Goal: Task Accomplishment & Management: Manage account settings

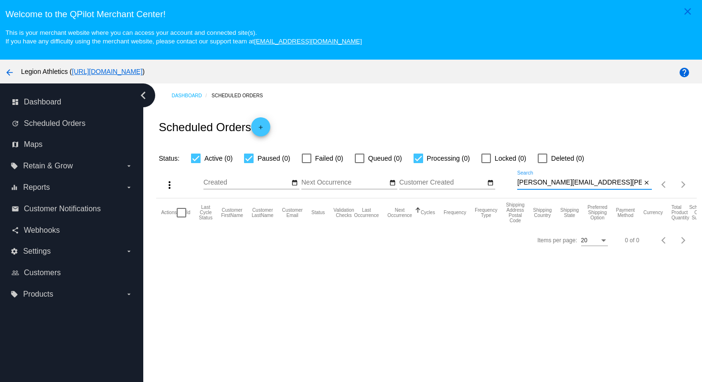
drag, startPoint x: 617, startPoint y: 188, endPoint x: 612, endPoint y: 165, distance: 23.5
click at [612, 166] on div "more_vert Oct Jan Feb Mar Apr 1" at bounding box center [426, 181] width 540 height 34
paste input "awittemen"
type input "awittemen@gmail.com"
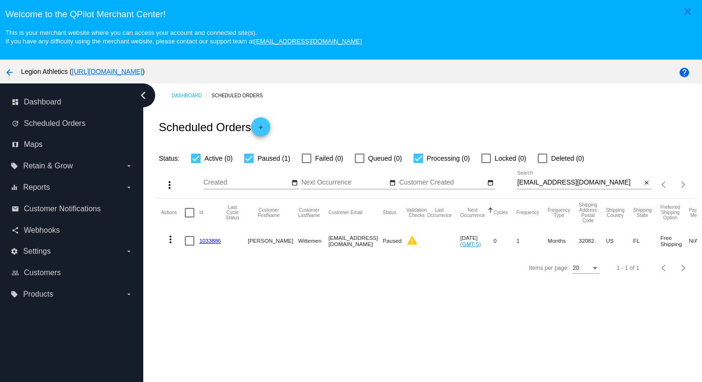
click at [210, 244] on link "1033886" at bounding box center [209, 241] width 21 height 6
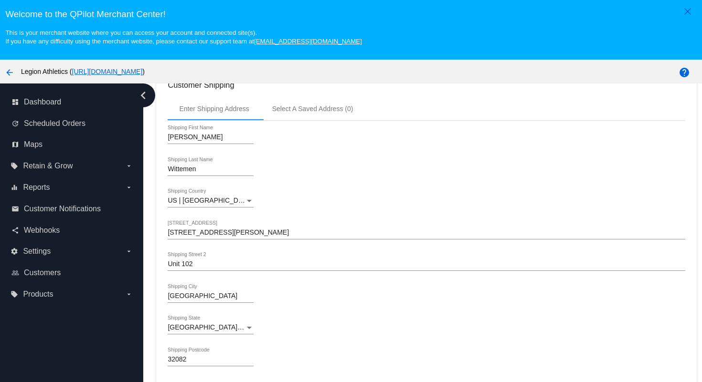
scroll to position [257, 0]
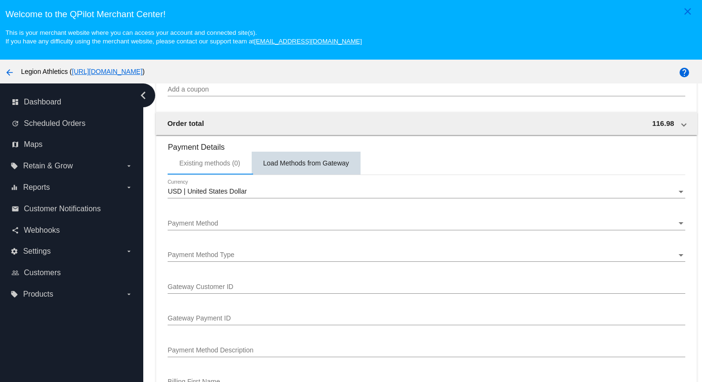
click at [304, 175] on div "Load Methods from Gateway" at bounding box center [306, 163] width 109 height 23
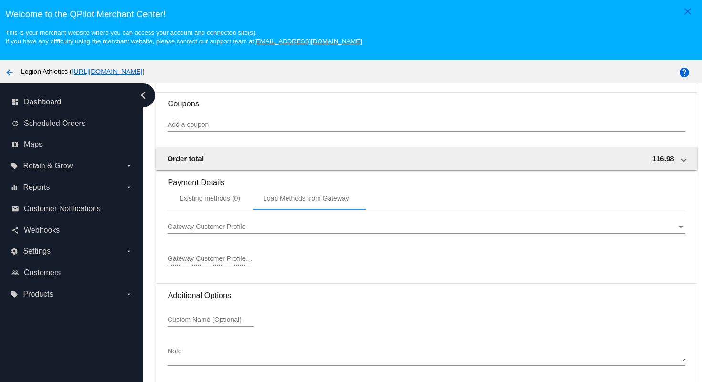
click at [273, 227] on div "Gateway Customer Profile" at bounding box center [422, 227] width 508 height 8
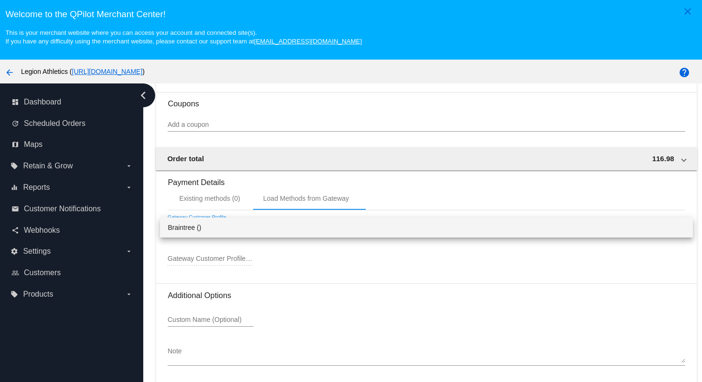
click at [264, 230] on span "Braintree ()" at bounding box center [426, 228] width 517 height 20
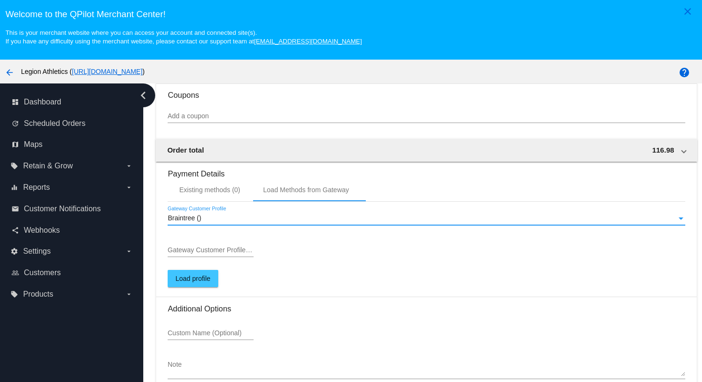
click at [242, 254] on input "Gateway Customer Profile ID" at bounding box center [211, 251] width 86 height 8
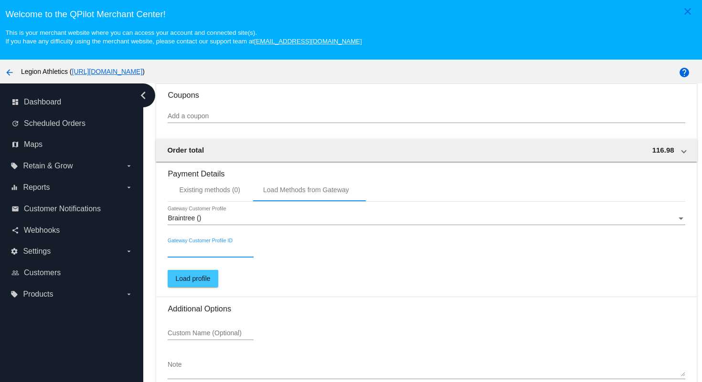
click at [230, 254] on input "Gateway Customer Profile ID" at bounding box center [211, 251] width 86 height 8
paste input "85247475236"
type input "85247475236"
click at [208, 283] on span "Load profile" at bounding box center [192, 279] width 35 height 8
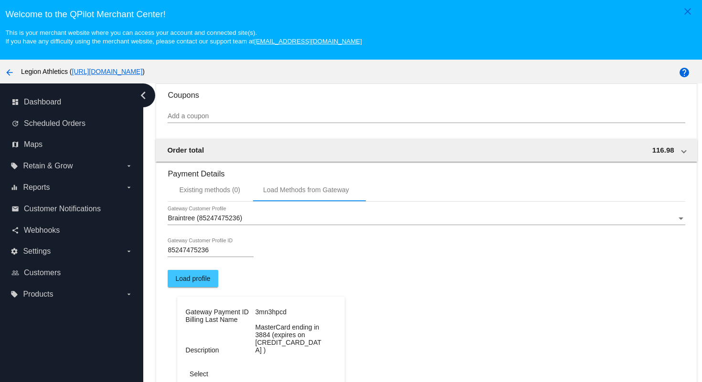
scroll to position [840, 0]
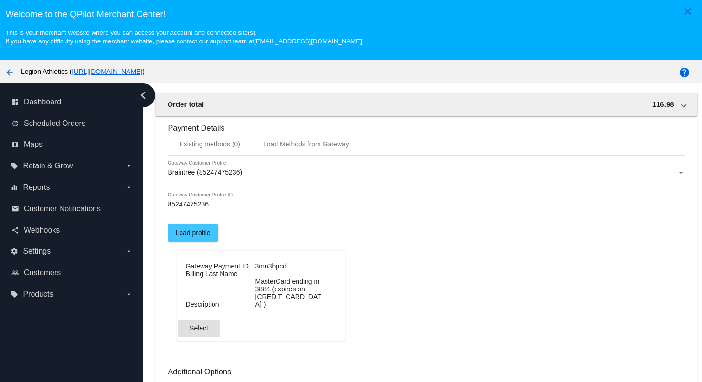
click at [205, 332] on span "Select" at bounding box center [198, 329] width 19 height 8
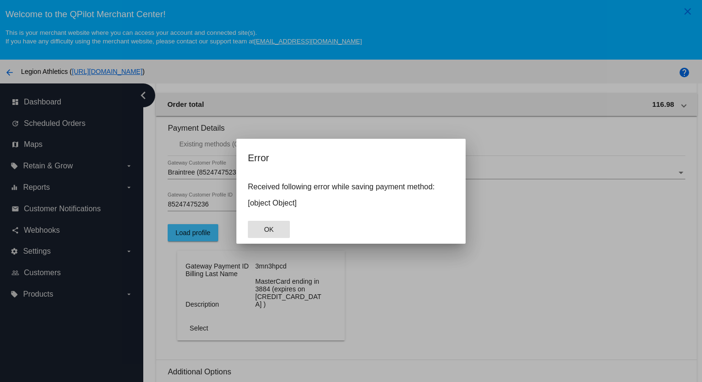
click at [366, 310] on div at bounding box center [351, 191] width 702 height 382
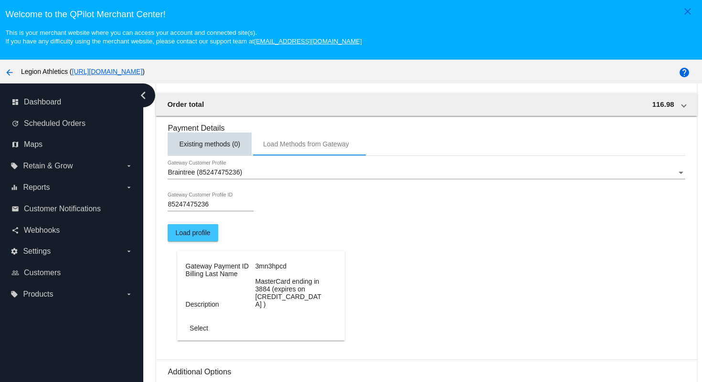
click at [230, 148] on div "Existing methods (0)" at bounding box center [209, 144] width 61 height 8
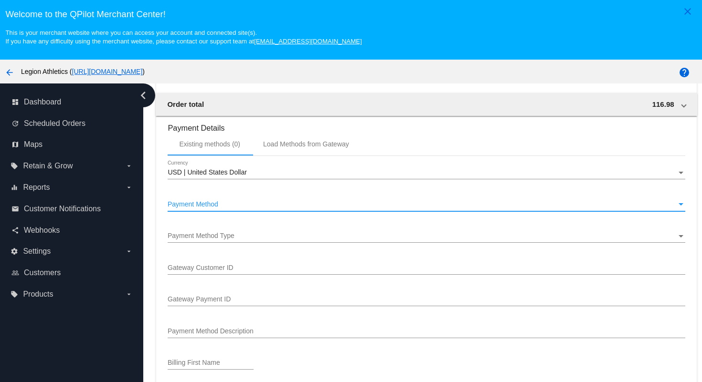
click at [249, 209] on div "Payment Method" at bounding box center [422, 205] width 508 height 8
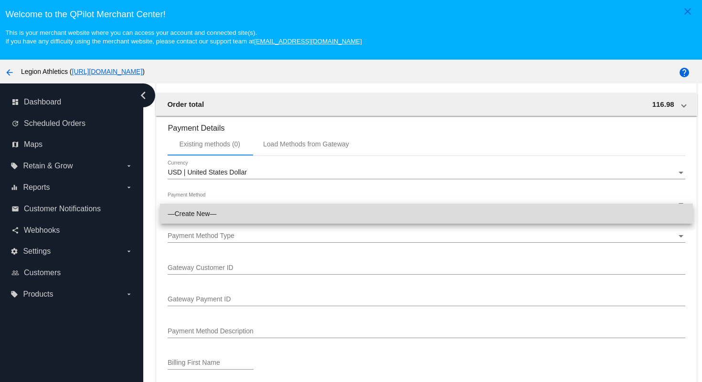
click at [249, 211] on span "—Create New—" at bounding box center [426, 214] width 517 height 20
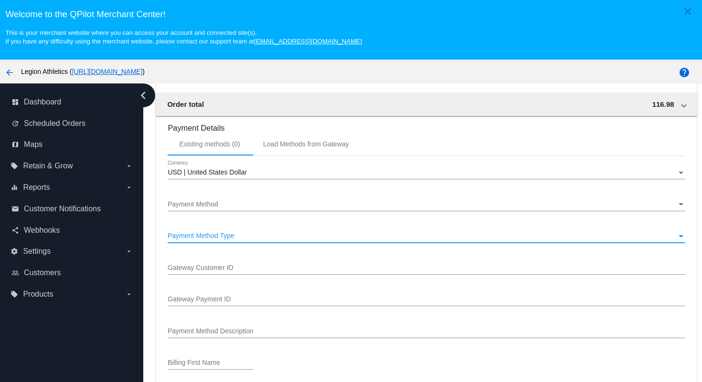
click at [240, 240] on div "Payment Method Type" at bounding box center [422, 236] width 508 height 8
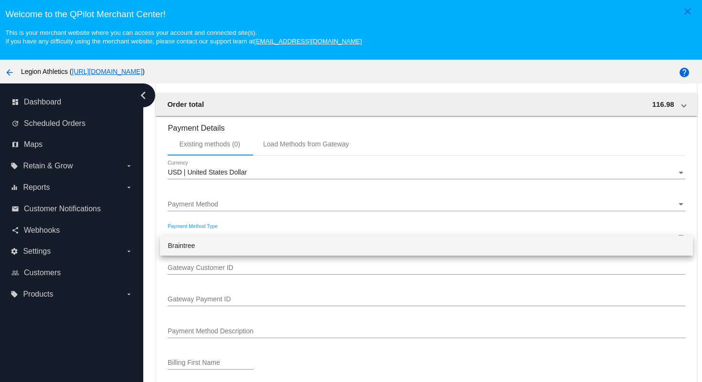
click at [232, 246] on span "Braintree" at bounding box center [426, 246] width 517 height 20
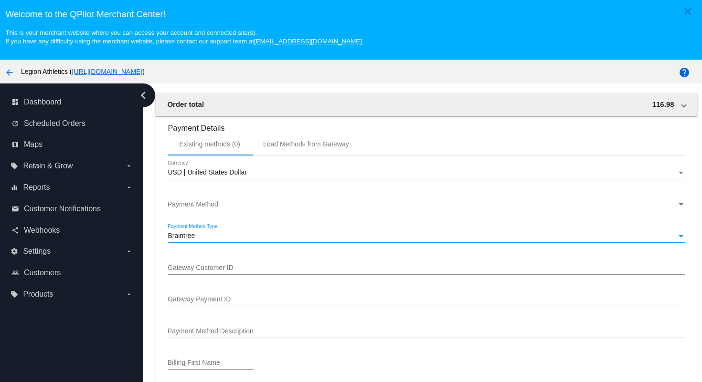
click at [236, 272] on input "Gateway Customer ID" at bounding box center [426, 268] width 517 height 8
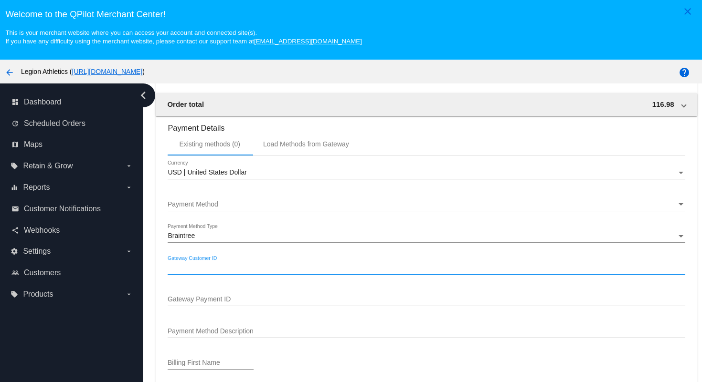
paste input "85247475236"
type input "85247475236"
click at [258, 304] on input "Gateway Payment ID" at bounding box center [426, 300] width 517 height 8
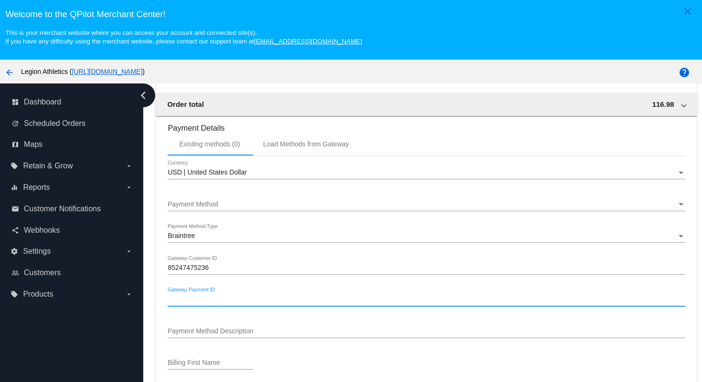
paste input "3mn3hpcd"
type input "3mn3hpcd"
click at [249, 336] on input "Payment Method Description" at bounding box center [426, 332] width 517 height 8
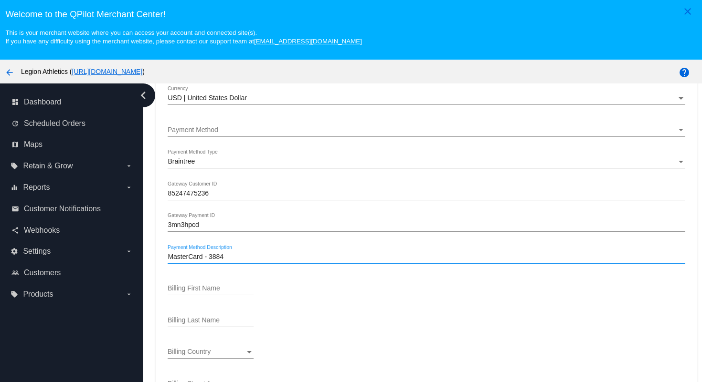
scroll to position [922, 0]
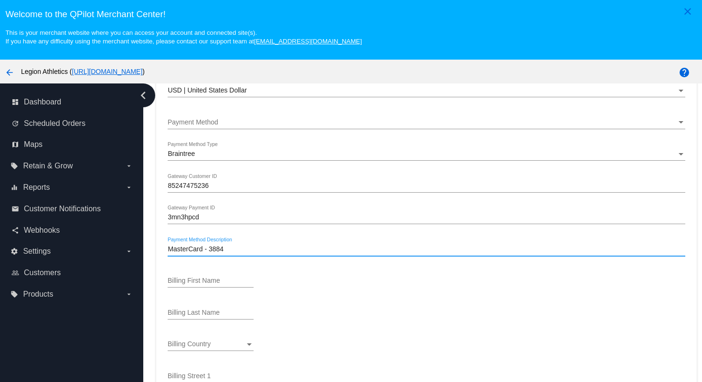
type input "MasterCard - 3884"
click at [213, 285] on input "Billing First Name" at bounding box center [211, 281] width 86 height 8
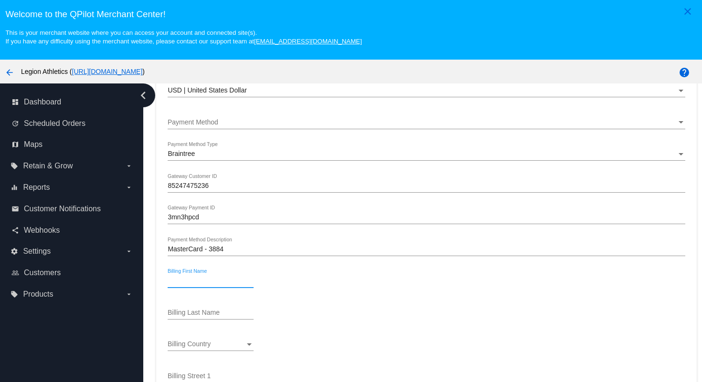
paste input "[PERSON_NAME]"
type input "[PERSON_NAME]"
click at [220, 316] on div "Billing Last Name" at bounding box center [211, 310] width 86 height 19
click at [219, 317] on input "Billing Last Name" at bounding box center [211, 313] width 86 height 8
paste input "Wittemen"
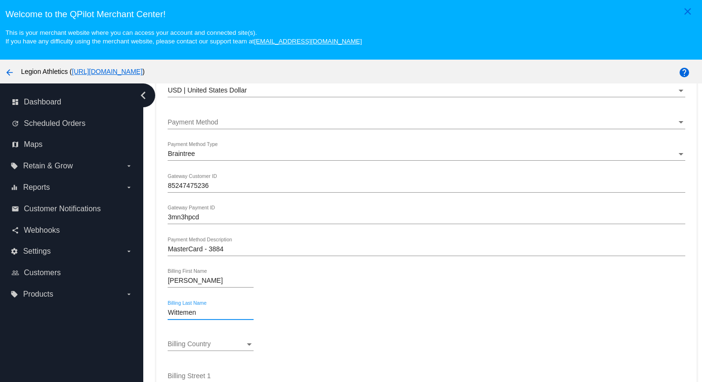
type input "Wittemen"
click at [317, 317] on div "Wittemen Billing Last Name" at bounding box center [426, 314] width 517 height 27
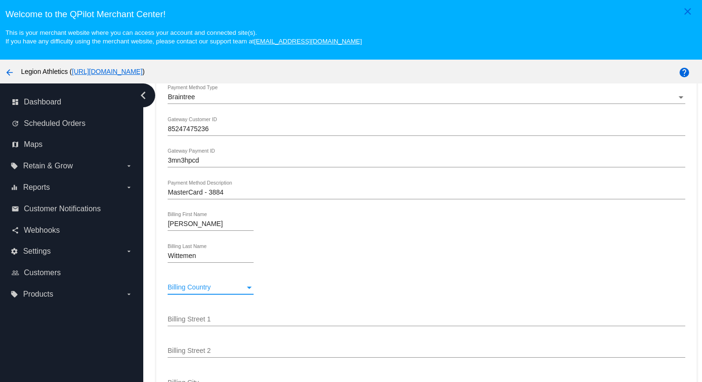
click at [240, 292] on div "Billing Country" at bounding box center [206, 288] width 77 height 8
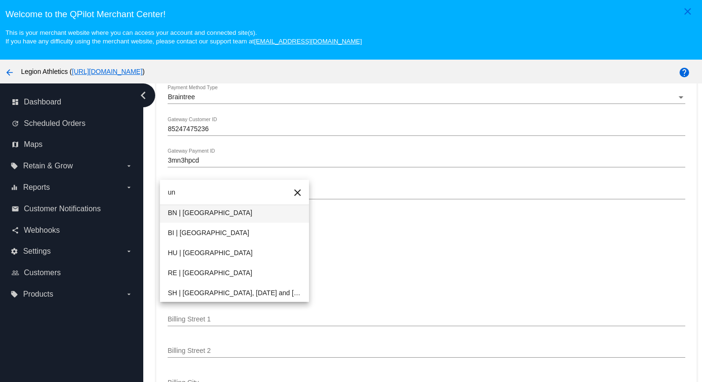
type input "u"
click at [223, 234] on span "US | USA" at bounding box center [235, 233] width 134 height 20
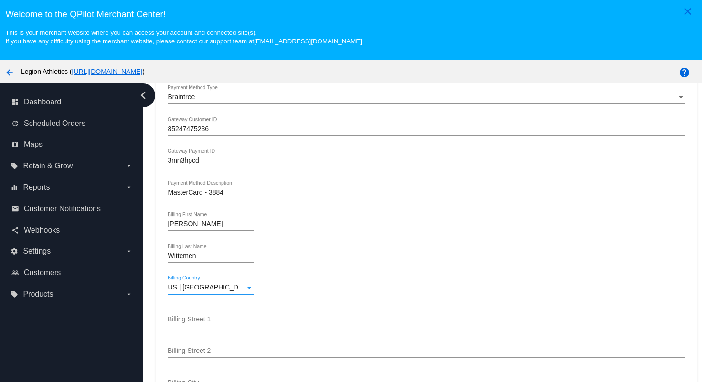
click at [327, 272] on div "Wittemen Billing Last Name" at bounding box center [426, 257] width 517 height 27
click at [228, 324] on input "Billing Street 1" at bounding box center [426, 320] width 517 height 8
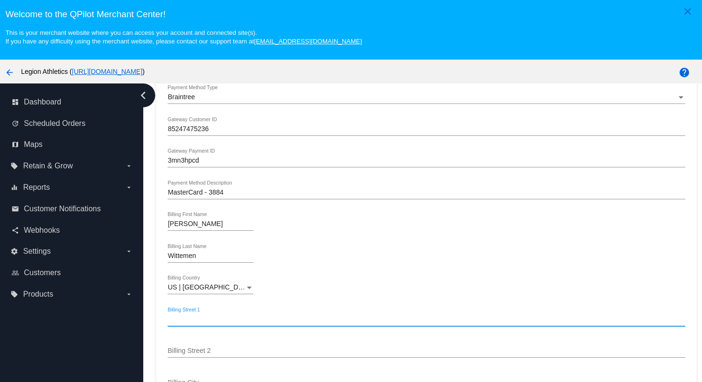
paste input "135 Cuello Court"
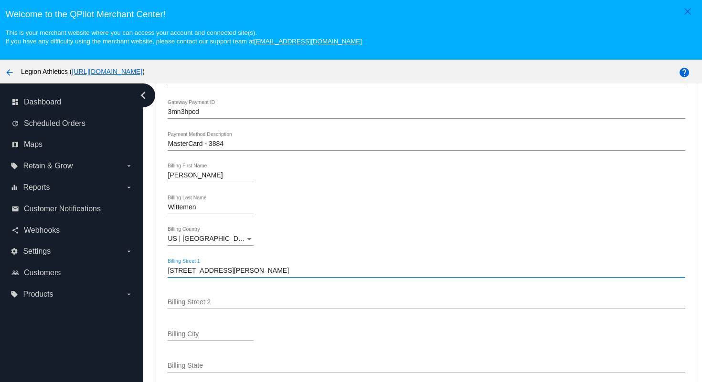
type input "135 Cuello Court"
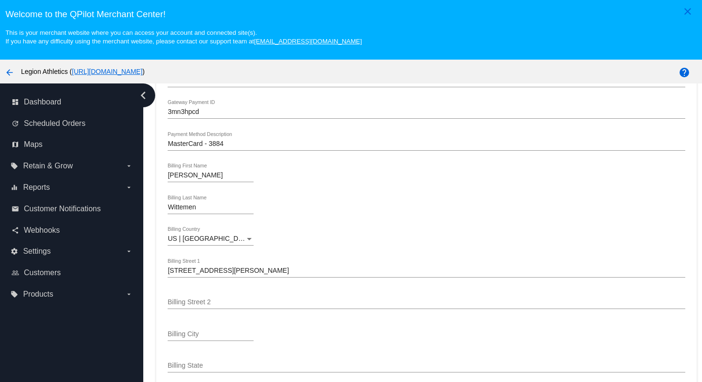
click at [307, 308] on div "Billing Street 2" at bounding box center [426, 300] width 517 height 19
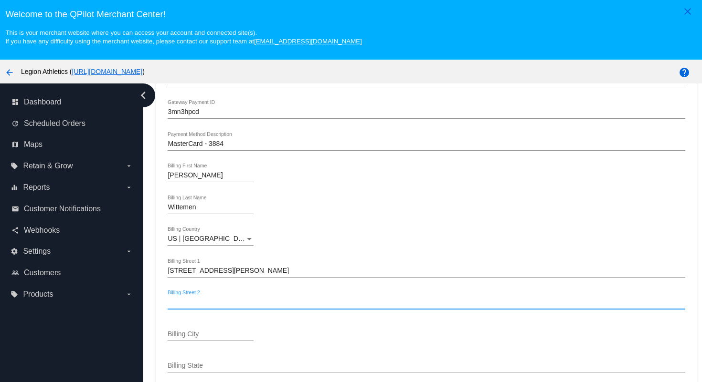
click at [301, 306] on input "Billing Street 2" at bounding box center [426, 303] width 517 height 8
type input "Unit 201"
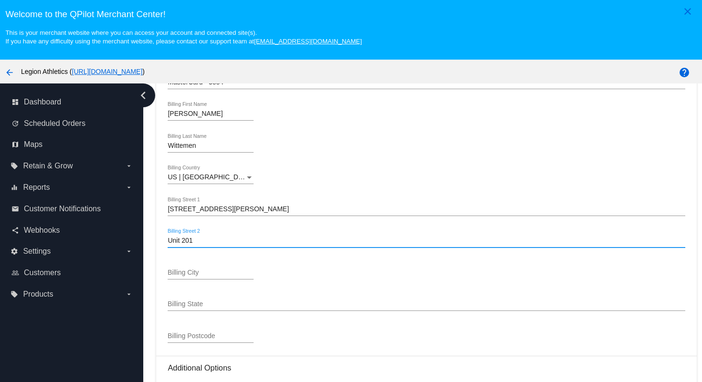
click at [225, 277] on input "Billing City" at bounding box center [211, 273] width 86 height 8
paste input "Palm Valley"
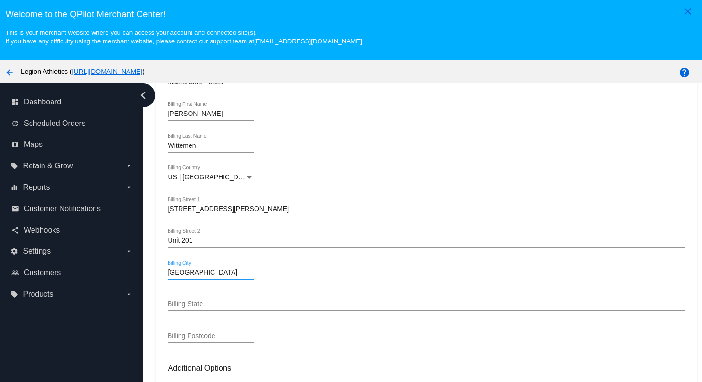
type input "Palm Valley"
click at [188, 308] on input "Billing State" at bounding box center [426, 305] width 517 height 8
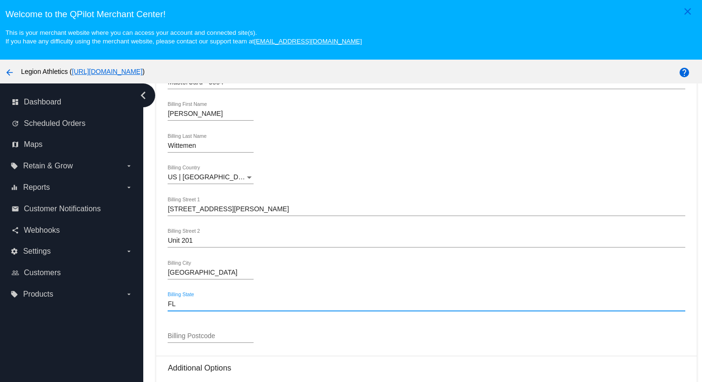
type input "FL"
click at [181, 340] on input "Billing Postcode" at bounding box center [211, 337] width 86 height 8
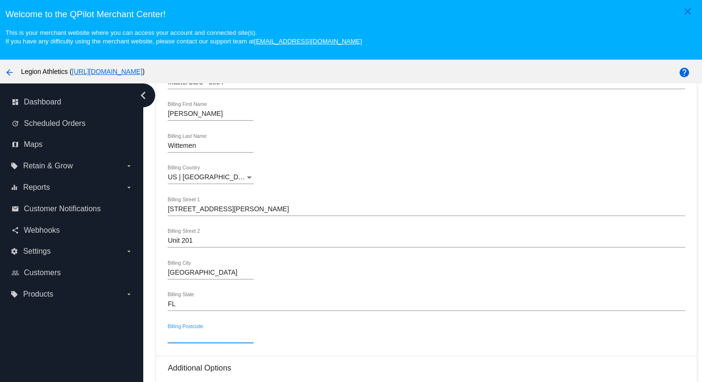
paste input "32082"
type input "32082"
click at [327, 341] on div "32082 Billing Postcode" at bounding box center [426, 338] width 517 height 27
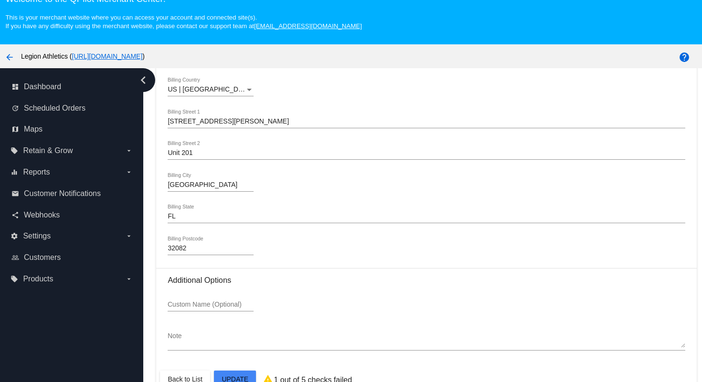
scroll to position [61, 0]
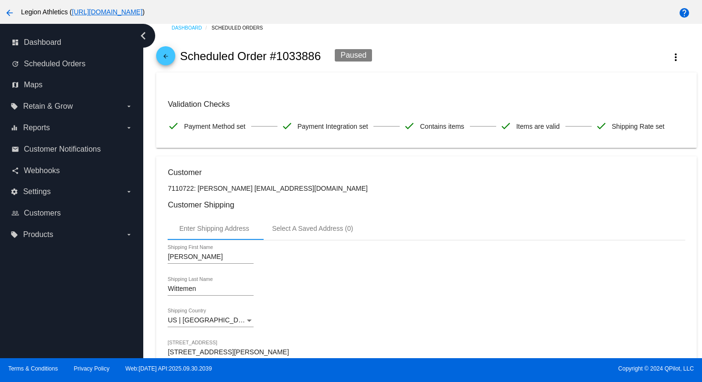
scroll to position [0, 0]
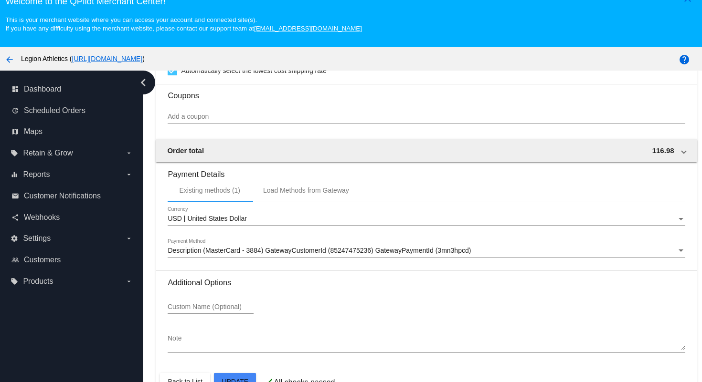
scroll to position [14, 0]
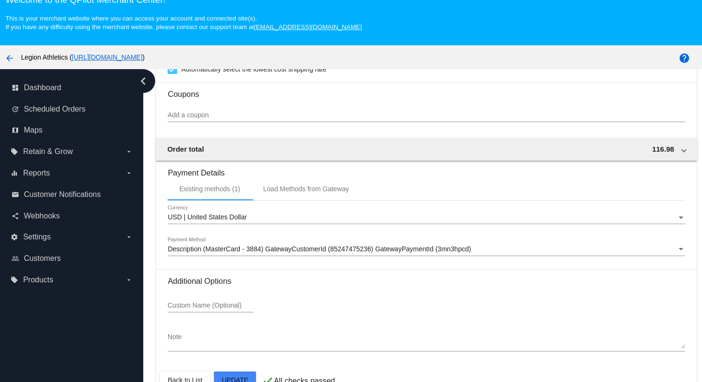
click at [352, 248] on span "Description (MasterCard - 3884) GatewayCustomerId (85247475236) GatewayPaymentI…" at bounding box center [319, 249] width 303 height 8
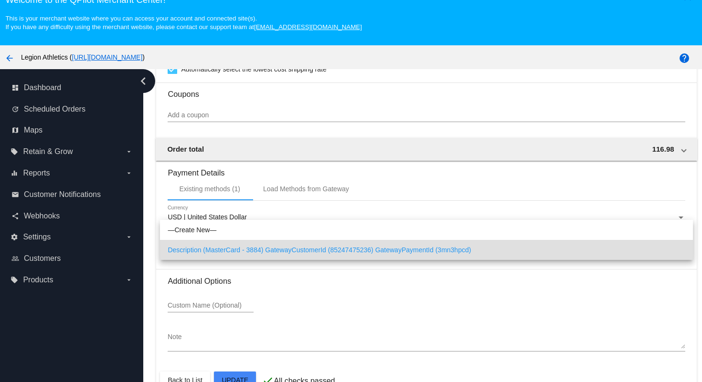
click at [368, 309] on div at bounding box center [351, 191] width 702 height 382
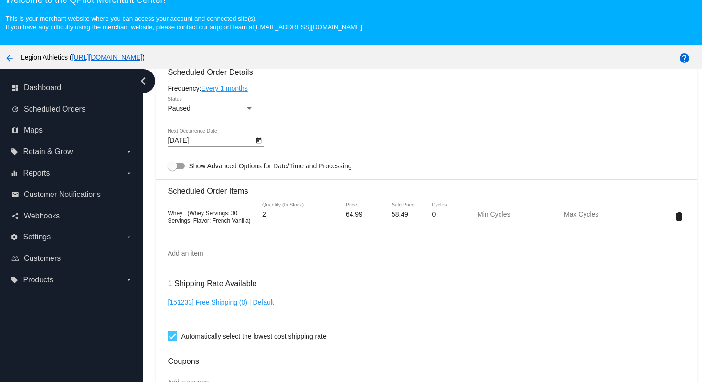
scroll to position [377, 0]
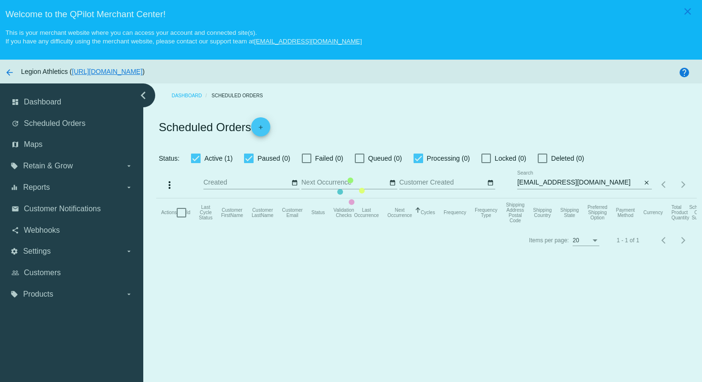
click at [461, 199] on mat-table "Actions Id Last Cycle Status Customer FirstName Customer LastName Customer Emai…" at bounding box center [426, 213] width 540 height 29
click at [497, 199] on mat-table "Actions Id Last Cycle Status Customer FirstName Customer LastName Customer Emai…" at bounding box center [426, 213] width 540 height 29
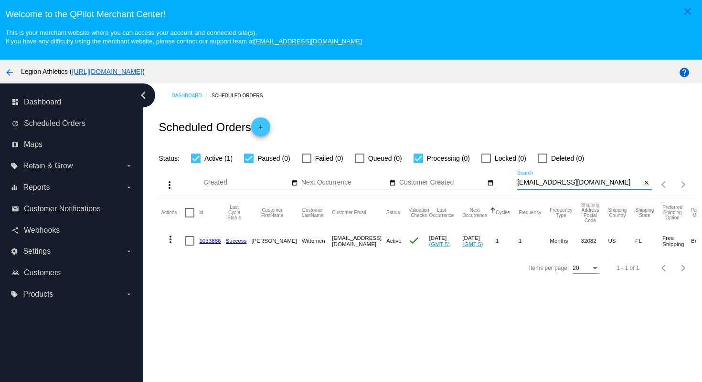
drag, startPoint x: 598, startPoint y: 186, endPoint x: 589, endPoint y: 165, distance: 22.7
click at [589, 165] on app-dashboard-scheduled-orders "Scheduled Orders add Status: Active (1) Paused (0) Failed (0) Queued (0) Proces…" at bounding box center [426, 194] width 540 height 173
paste input "camper93"
type input "[EMAIL_ADDRESS][DOMAIN_NAME]"
click at [569, 110] on div "Scheduled Orders add" at bounding box center [426, 127] width 540 height 38
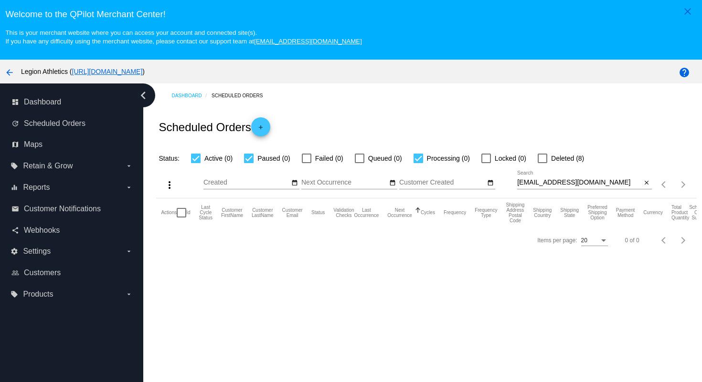
click at [459, 131] on div "Scheduled Orders add" at bounding box center [426, 127] width 540 height 38
